Goal: Task Accomplishment & Management: Complete application form

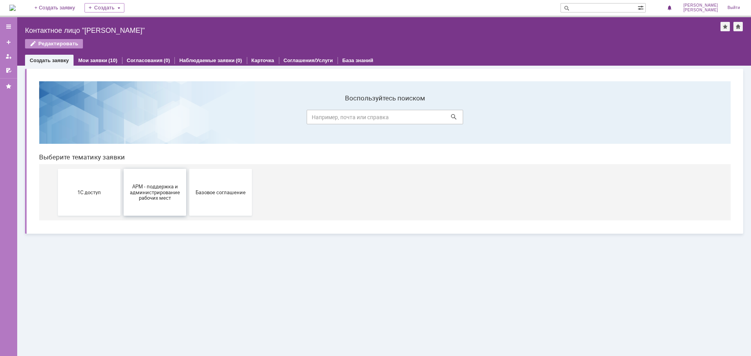
click at [164, 205] on button "АРМ - поддержка и администрирование рабочих мест" at bounding box center [155, 192] width 63 height 47
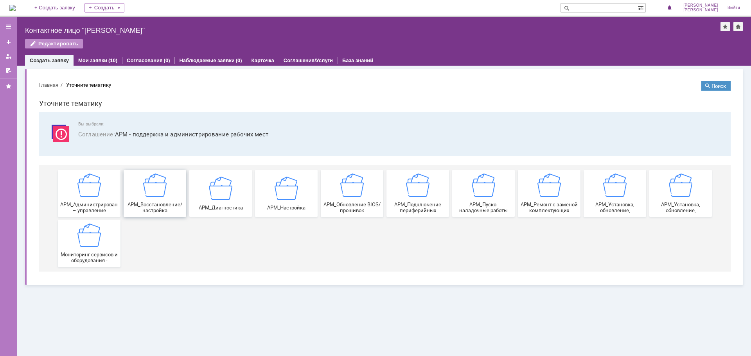
click at [164, 191] on img at bounding box center [154, 185] width 23 height 23
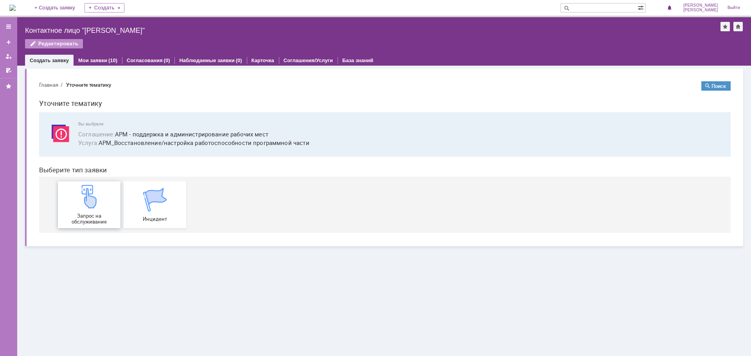
click at [84, 200] on img at bounding box center [88, 196] width 23 height 23
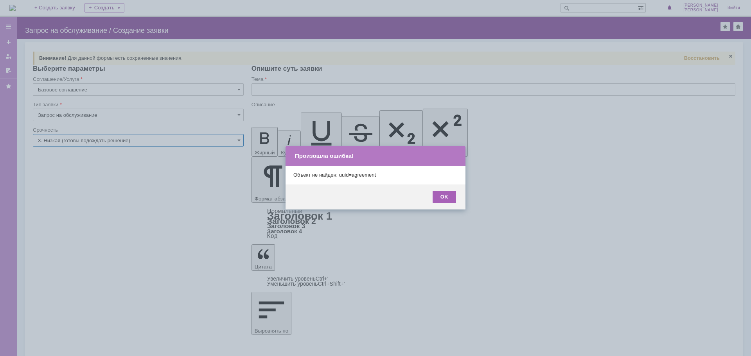
click at [442, 198] on div "OK" at bounding box center [444, 197] width 23 height 13
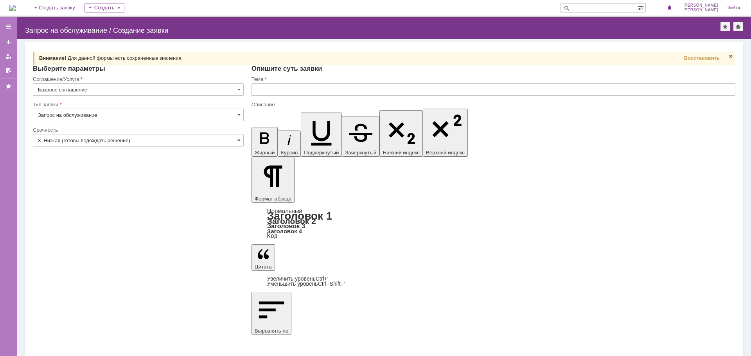
click at [77, 142] on input "3. Низкая (готовы подождать решение)" at bounding box center [138, 140] width 211 height 13
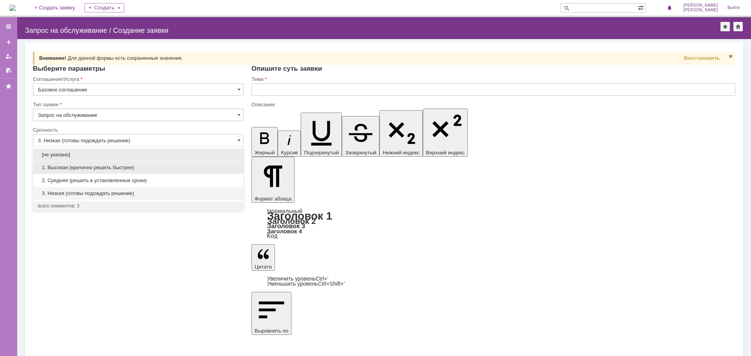
click at [83, 165] on span "1. Высокая (критично решить быстрее)" at bounding box center [138, 168] width 201 height 6
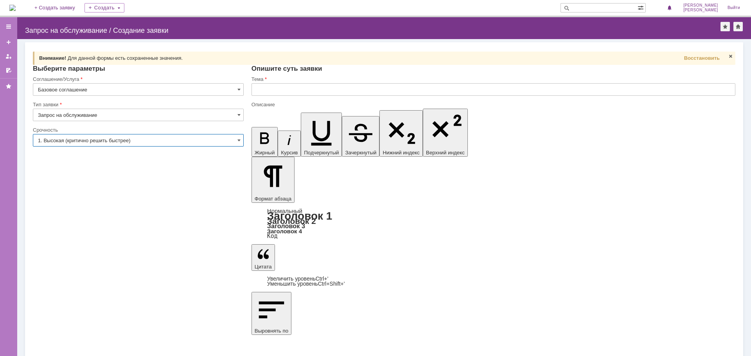
type input "1. Высокая (критично решить быстрее)"
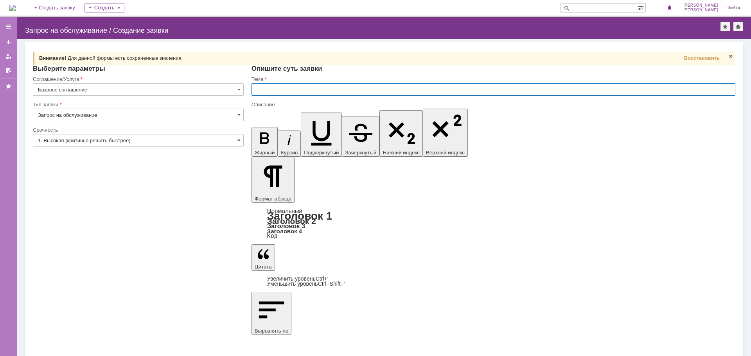
click at [280, 90] on input "text" at bounding box center [494, 89] width 484 height 13
drag, startPoint x: 399, startPoint y: 90, endPoint x: 335, endPoint y: 89, distance: 64.2
click at [335, 89] on input "Рабочее место Шкредовой Анны, удаленный рабочий сто" at bounding box center [494, 89] width 484 height 13
type input "Рабочее место Шкредовой Анны"
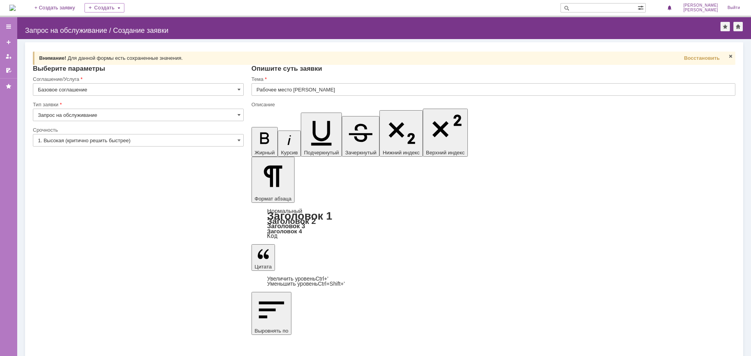
scroll to position [117, 3]
drag, startPoint x: 415, startPoint y: 267, endPoint x: 348, endPoint y: 293, distance: 72.0
click at [415, 267] on div "Внимание! Для данной формы есть сохраненные значения. Восстановить Внимание! Вы…" at bounding box center [384, 197] width 734 height 317
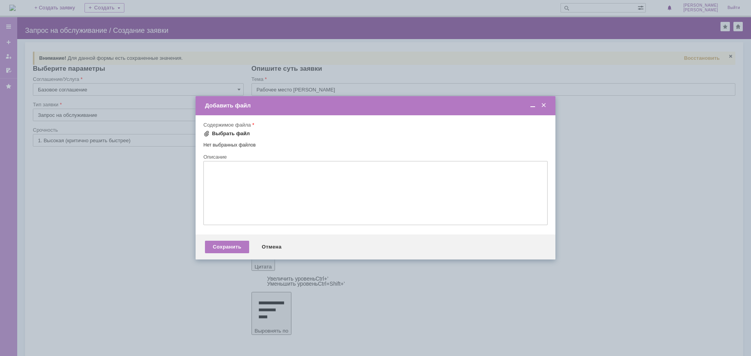
click at [208, 135] on span at bounding box center [206, 134] width 6 height 6
click at [228, 250] on div "Сохранить" at bounding box center [227, 248] width 44 height 13
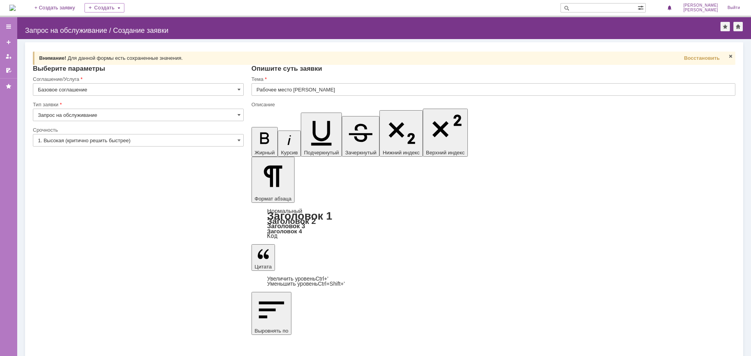
scroll to position [0, 0]
click at [354, 89] on input "Рабочее место Шкредовой Анны" at bounding box center [494, 89] width 484 height 13
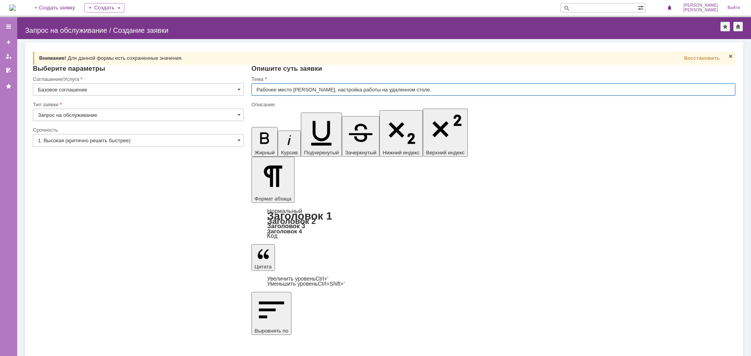
scroll to position [54, 0]
type input "Рабочее место Шкредовой Анны, настройка работы на удаленном столе."
drag, startPoint x: 334, startPoint y: 2861, endPoint x: 264, endPoint y: 2860, distance: 70.4
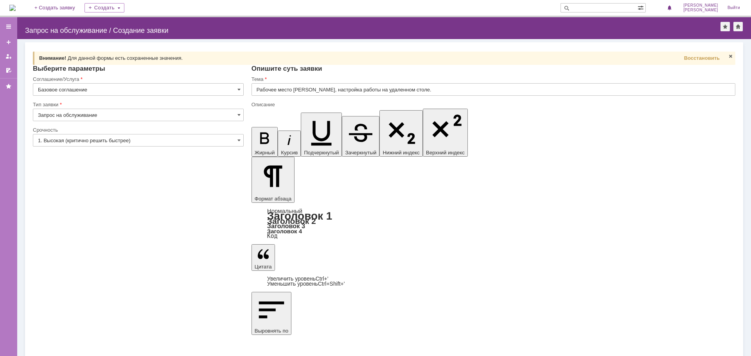
drag, startPoint x: 448, startPoint y: 253, endPoint x: 423, endPoint y: 253, distance: 25.4
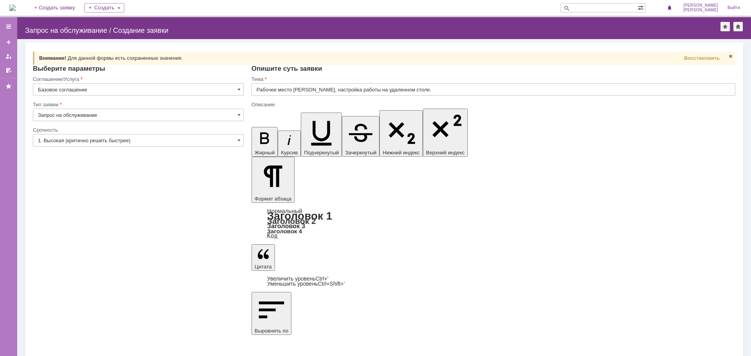
scroll to position [66, 0]
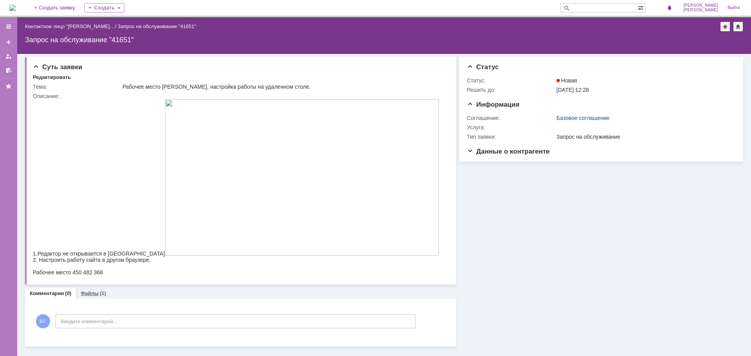
click at [86, 294] on link "Файлы" at bounding box center [90, 294] width 18 height 6
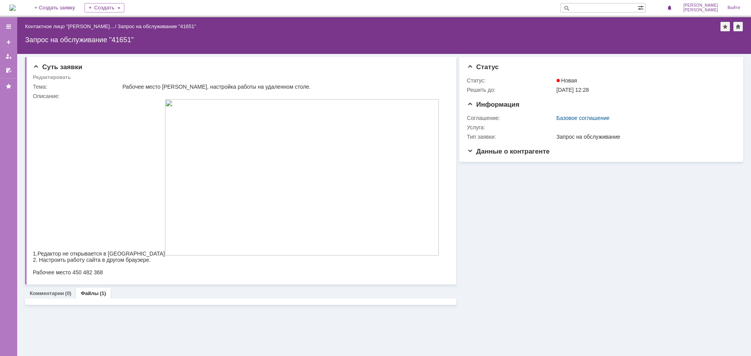
click at [579, 326] on div "Суть заявки Редактировать Тема: Рабочее место Шкредовой Анны, настройка работы …" at bounding box center [384, 205] width 734 height 302
